Goal: Transaction & Acquisition: Purchase product/service

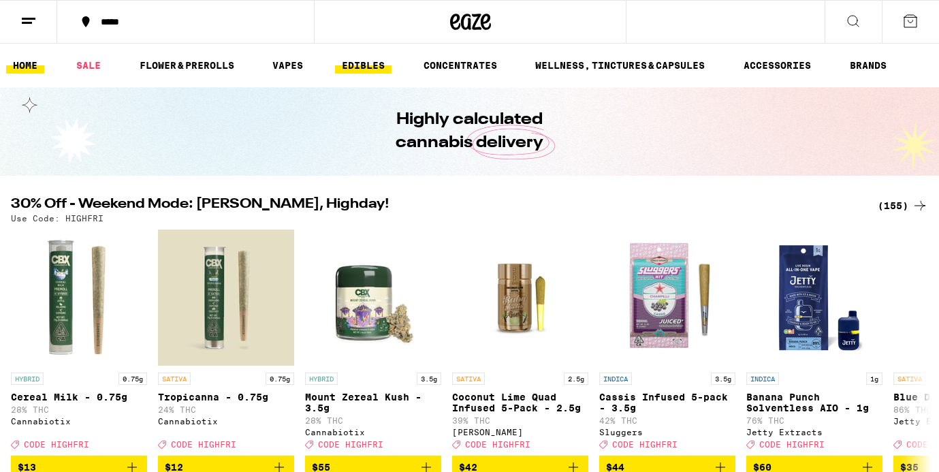
click at [364, 65] on link "EDIBLES" at bounding box center [363, 65] width 56 height 16
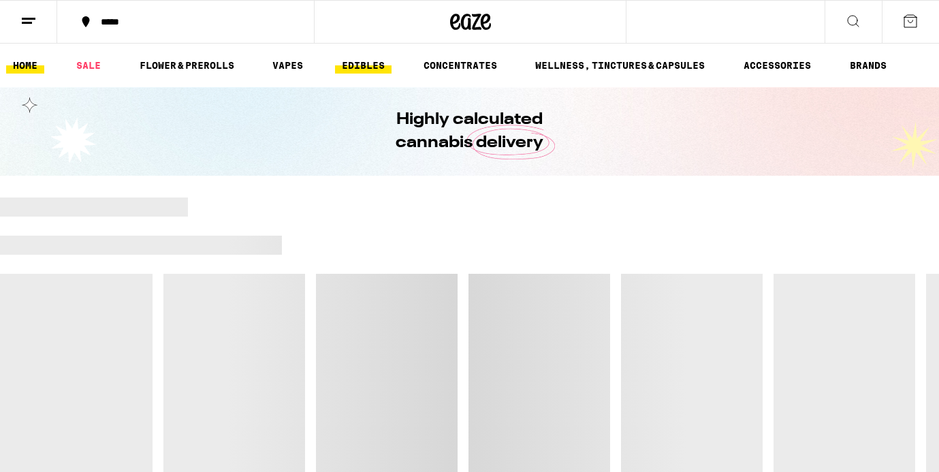
click at [368, 65] on link "EDIBLES" at bounding box center [363, 65] width 56 height 16
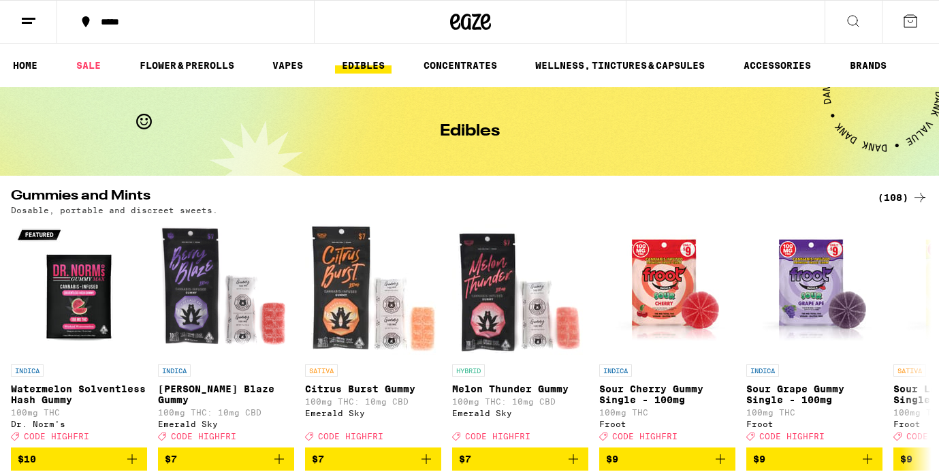
click at [907, 23] on icon at bounding box center [910, 21] width 16 height 16
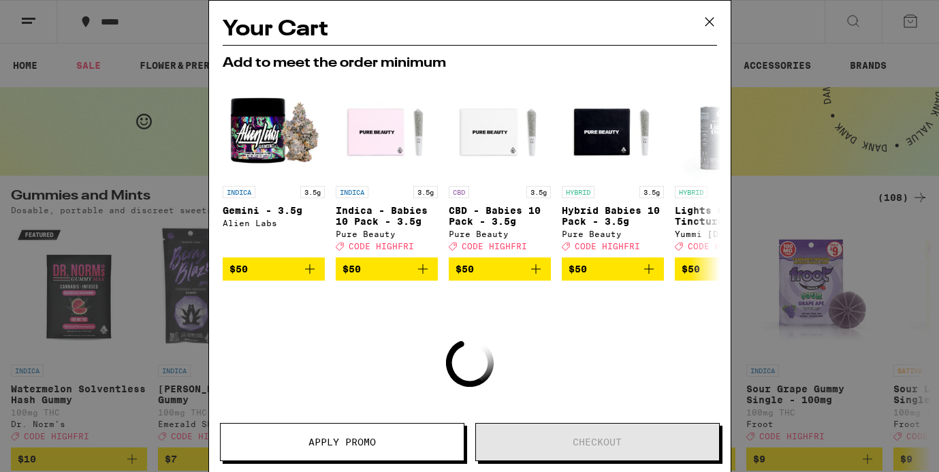
click at [707, 20] on icon at bounding box center [708, 22] width 8 height 8
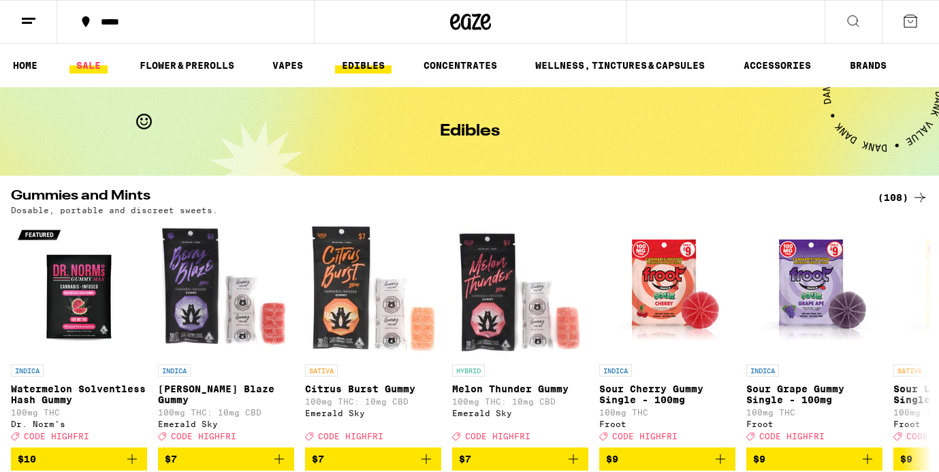
click at [79, 61] on link "SALE" at bounding box center [88, 65] width 38 height 16
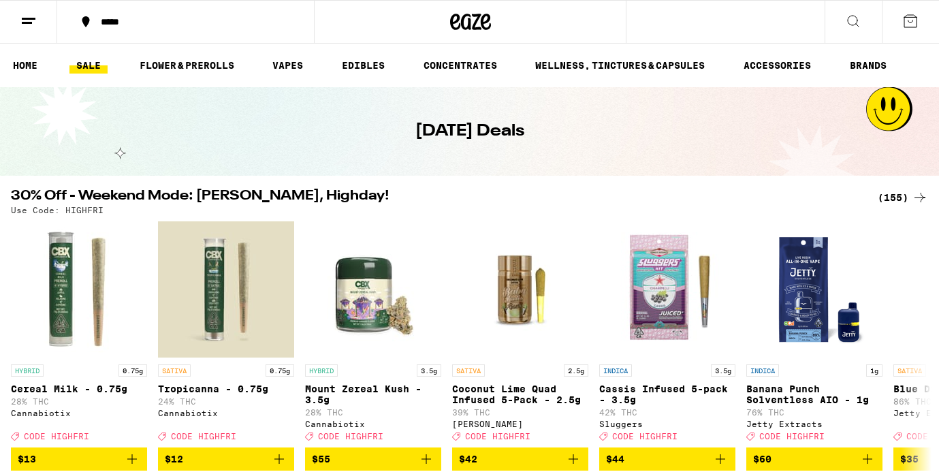
click at [900, 194] on div "(155)" at bounding box center [902, 197] width 50 height 16
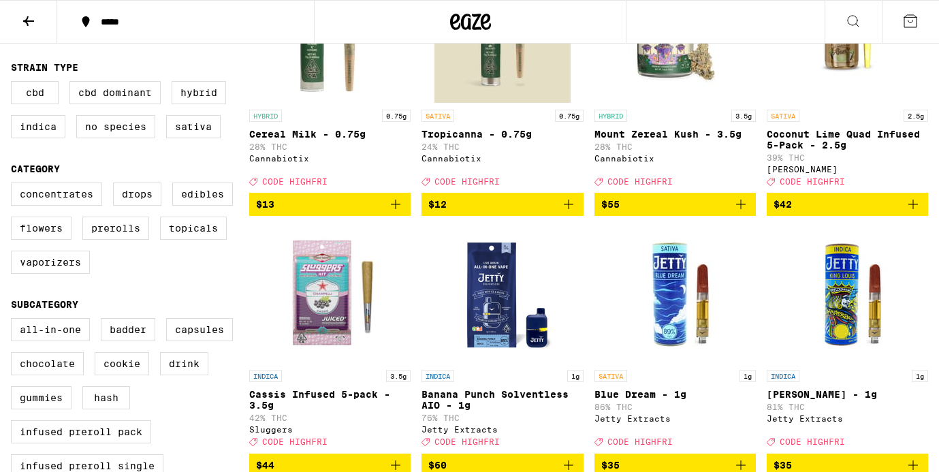
scroll to position [231, 0]
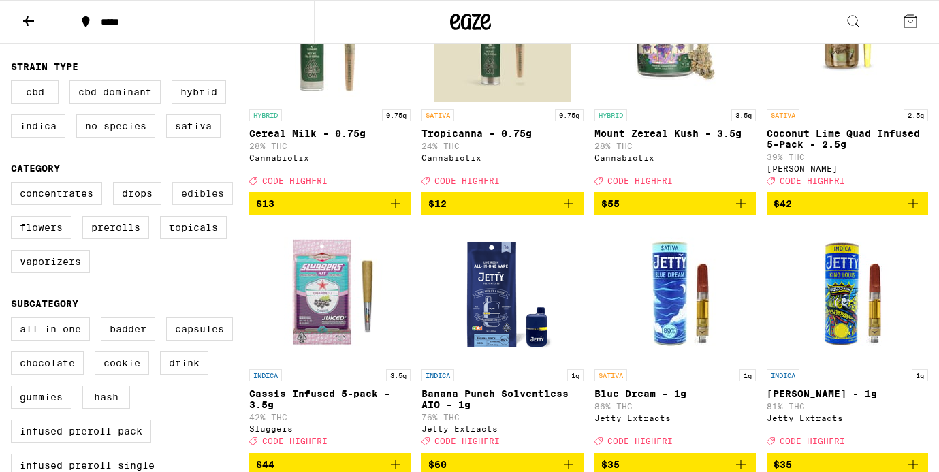
click at [202, 199] on label "Edibles" at bounding box center [202, 193] width 61 height 23
click at [14, 184] on input "Edibles" at bounding box center [14, 184] width 1 height 1
checkbox input "true"
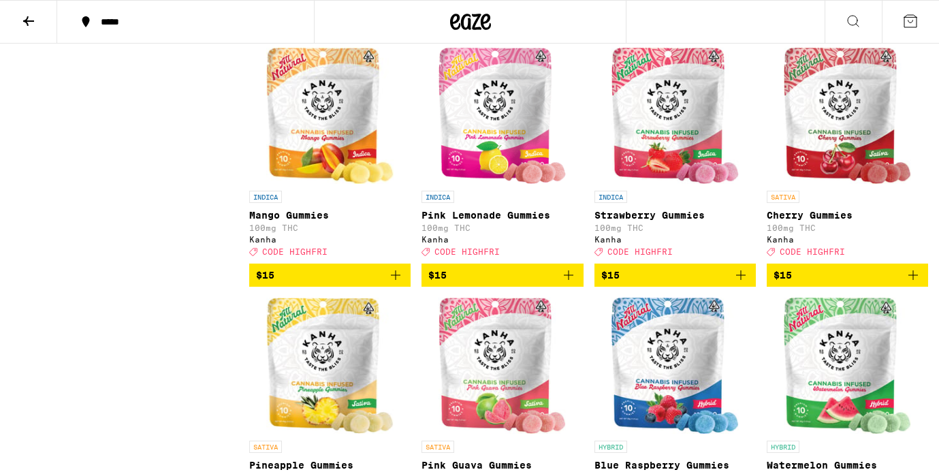
scroll to position [2493, 0]
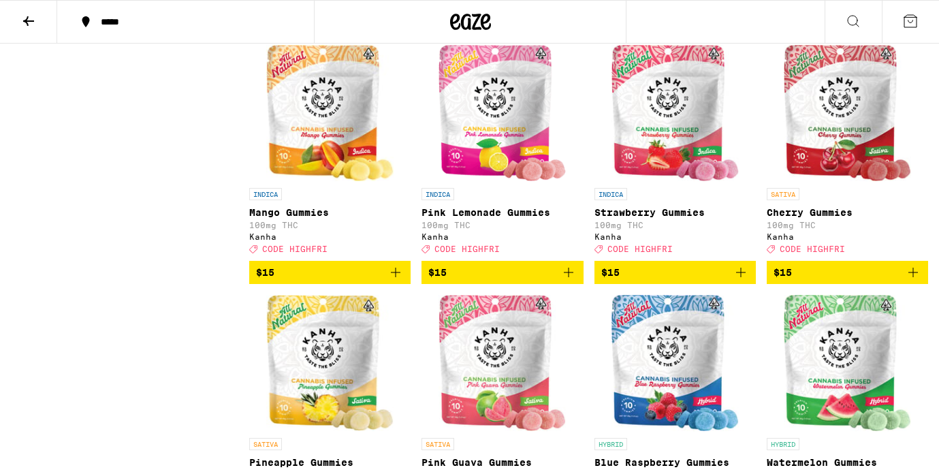
click at [320, 280] on span "$15" at bounding box center [330, 272] width 148 height 16
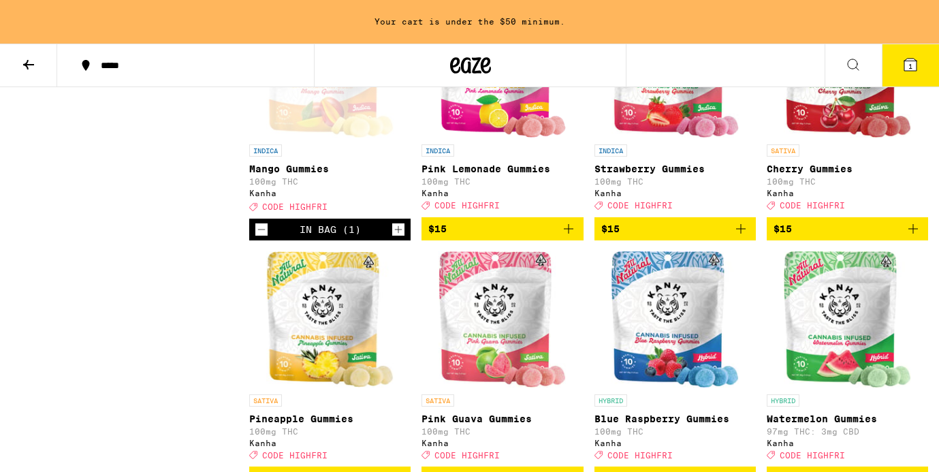
scroll to position [2556, 0]
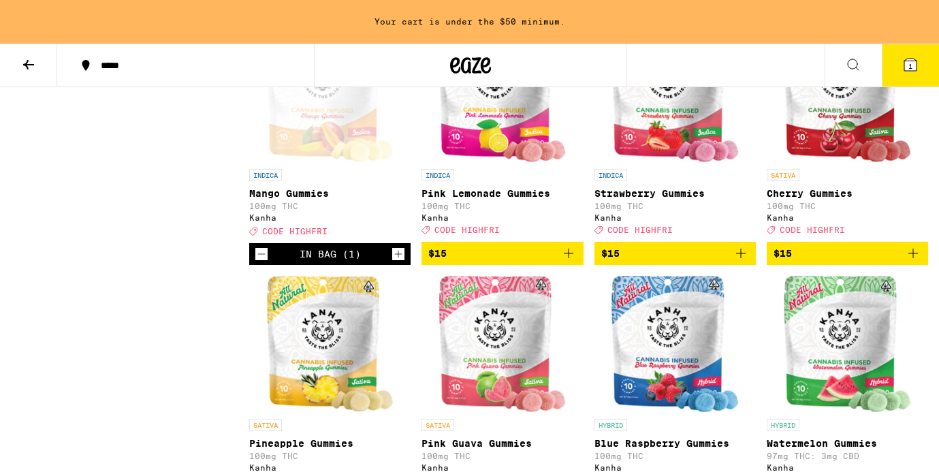
click at [491, 261] on span "$15" at bounding box center [502, 253] width 148 height 16
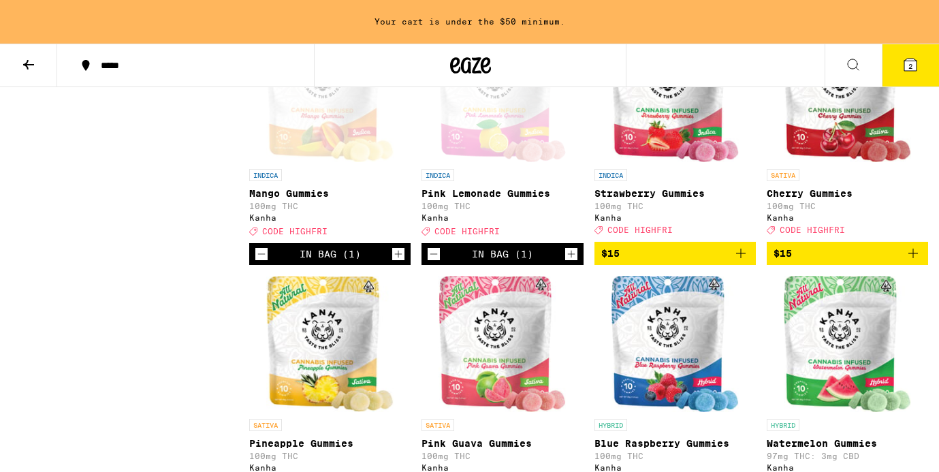
click at [914, 61] on icon at bounding box center [910, 65] width 12 height 12
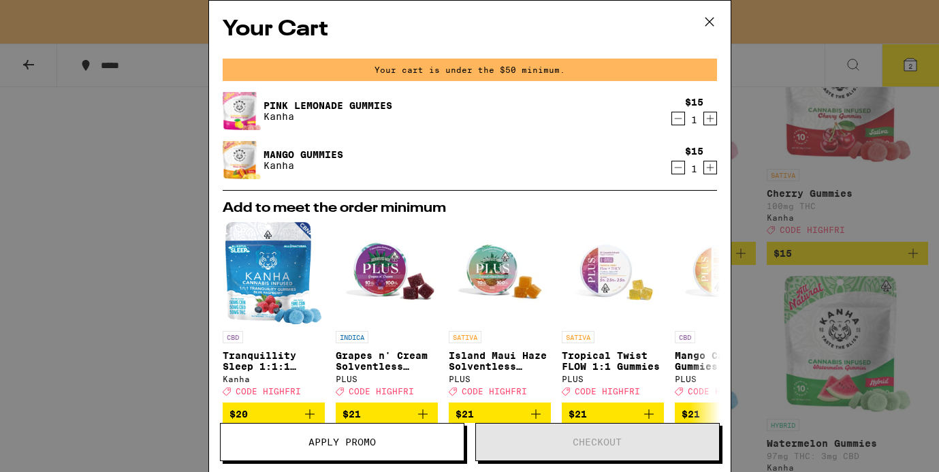
click at [711, 19] on icon at bounding box center [708, 22] width 8 height 8
